Goal: Information Seeking & Learning: Understand process/instructions

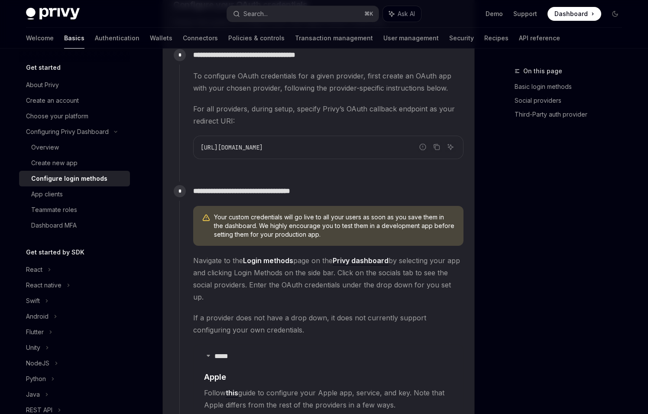
scroll to position [781, 0]
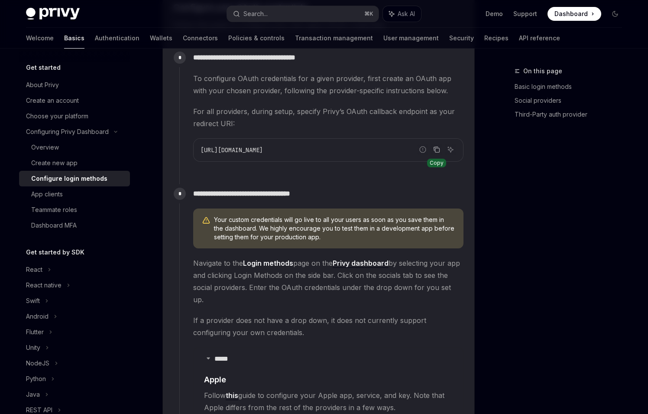
click at [436, 151] on icon "Copy the contents from the code block" at bounding box center [436, 149] width 7 height 7
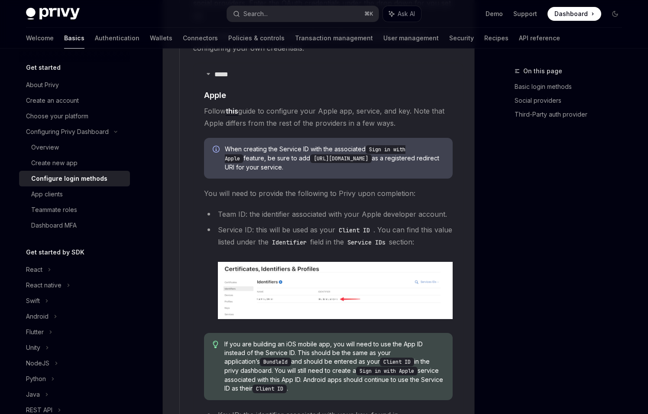
scroll to position [1063, 0]
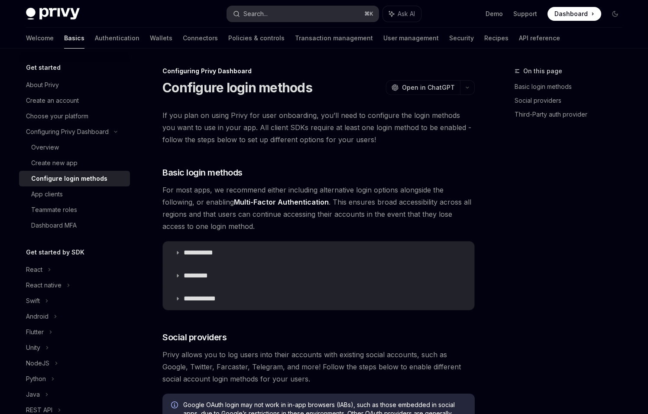
scroll to position [852, 0]
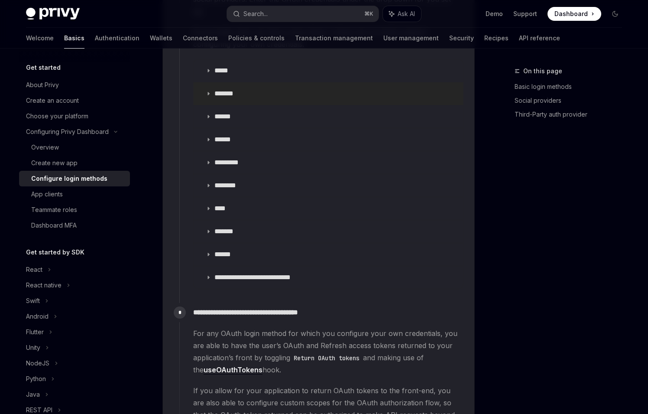
scroll to position [943, 0]
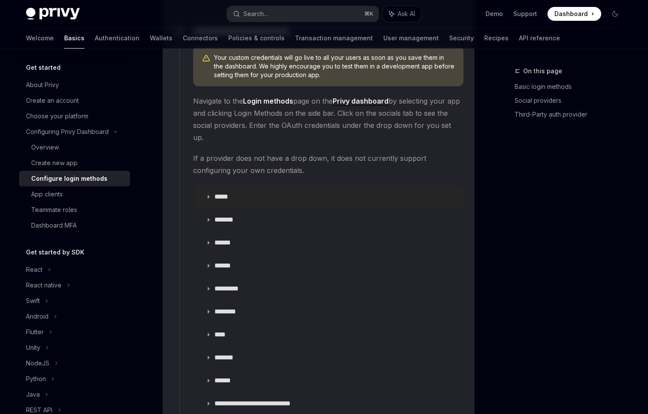
click at [220, 192] on p "*****" at bounding box center [223, 196] width 19 height 9
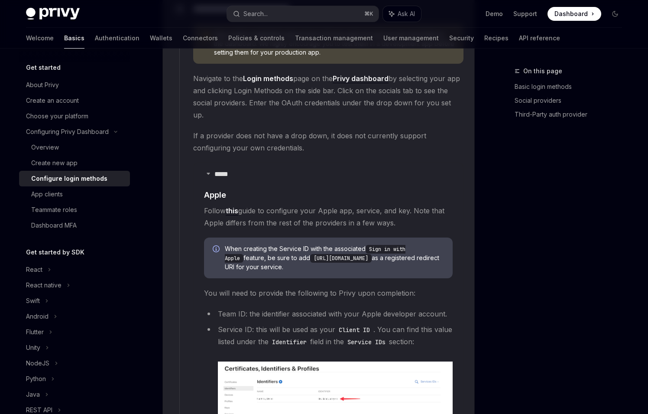
scroll to position [966, 0]
click at [392, 244] on code "Sign in with Apple" at bounding box center [315, 253] width 181 height 18
click at [372, 253] on code "[URL][DOMAIN_NAME]" at bounding box center [341, 257] width 62 height 9
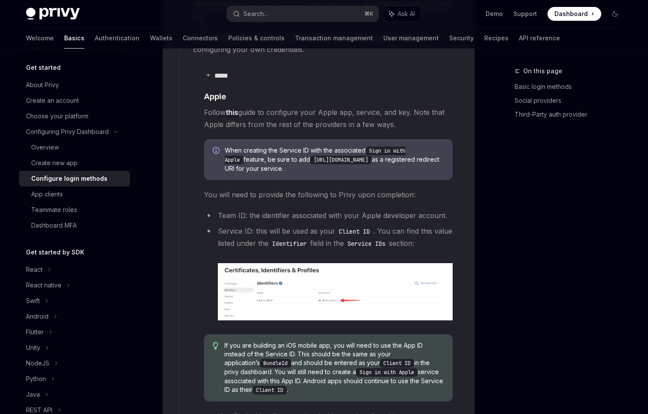
scroll to position [1102, 0]
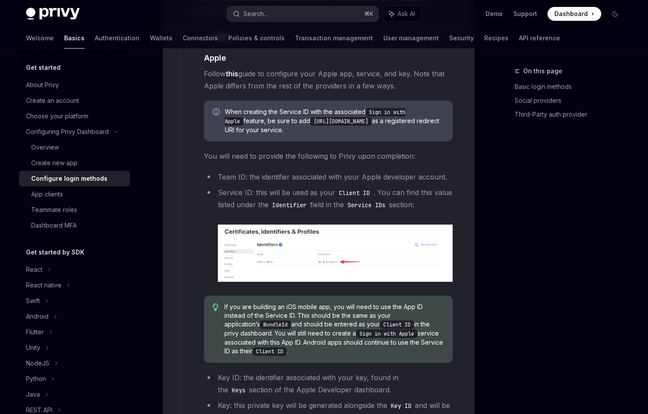
click at [354, 188] on code "Client ID" at bounding box center [354, 193] width 38 height 10
click at [389, 200] on code "Service IDs" at bounding box center [366, 205] width 45 height 10
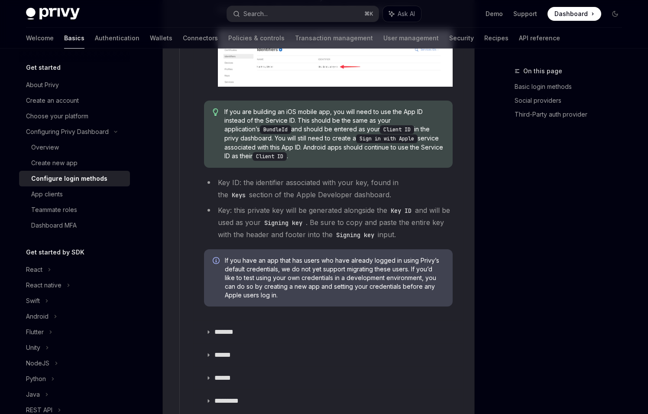
scroll to position [1328, 0]
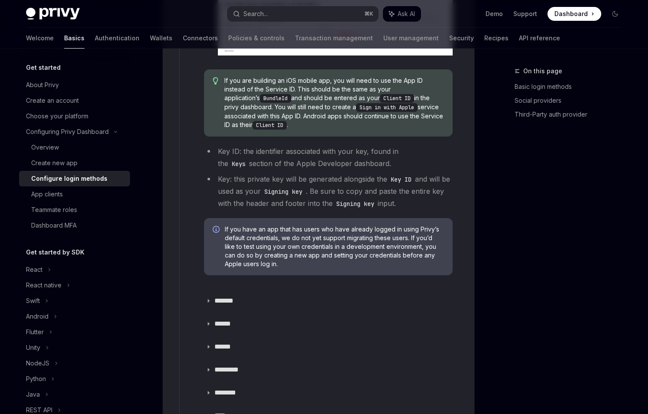
click at [373, 103] on code "Sign in with Apple" at bounding box center [387, 107] width 62 height 9
click at [276, 115] on span "If you are building an iOS mobile app, you will need to use the App ID instead …" at bounding box center [334, 102] width 220 height 53
click at [287, 121] on code "Client ID" at bounding box center [270, 125] width 34 height 9
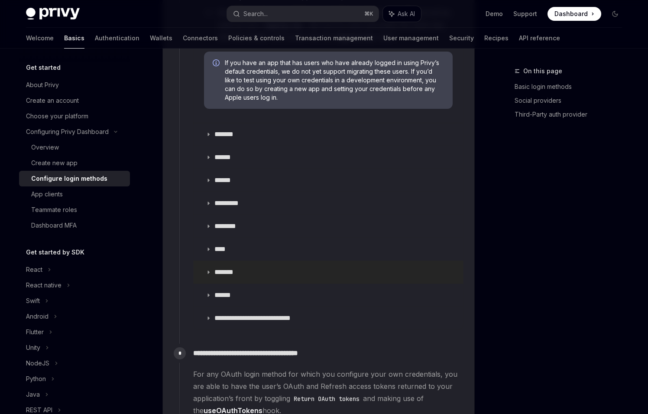
scroll to position [1338, 0]
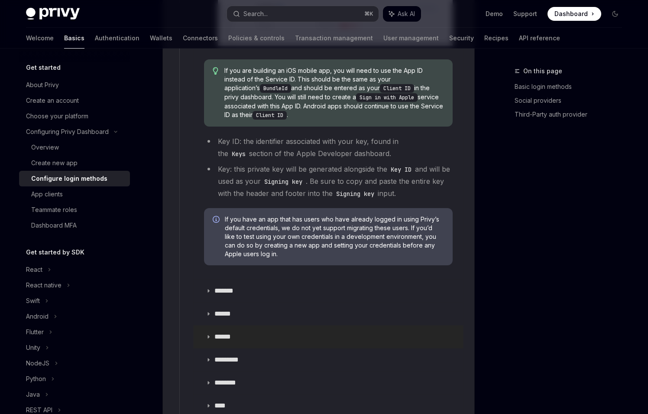
click at [246, 325] on summary "******" at bounding box center [328, 336] width 269 height 23
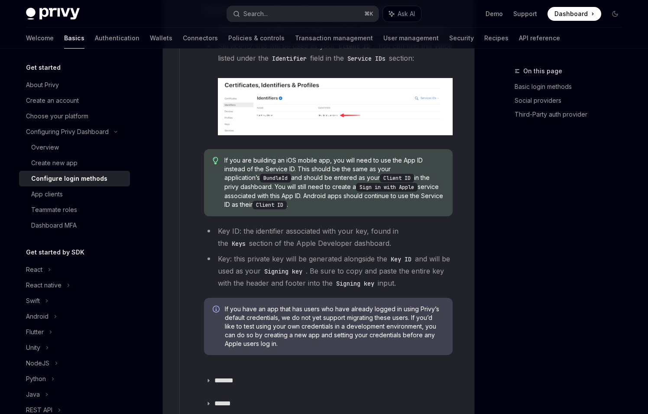
scroll to position [1285, 0]
